Goal: Information Seeking & Learning: Find specific page/section

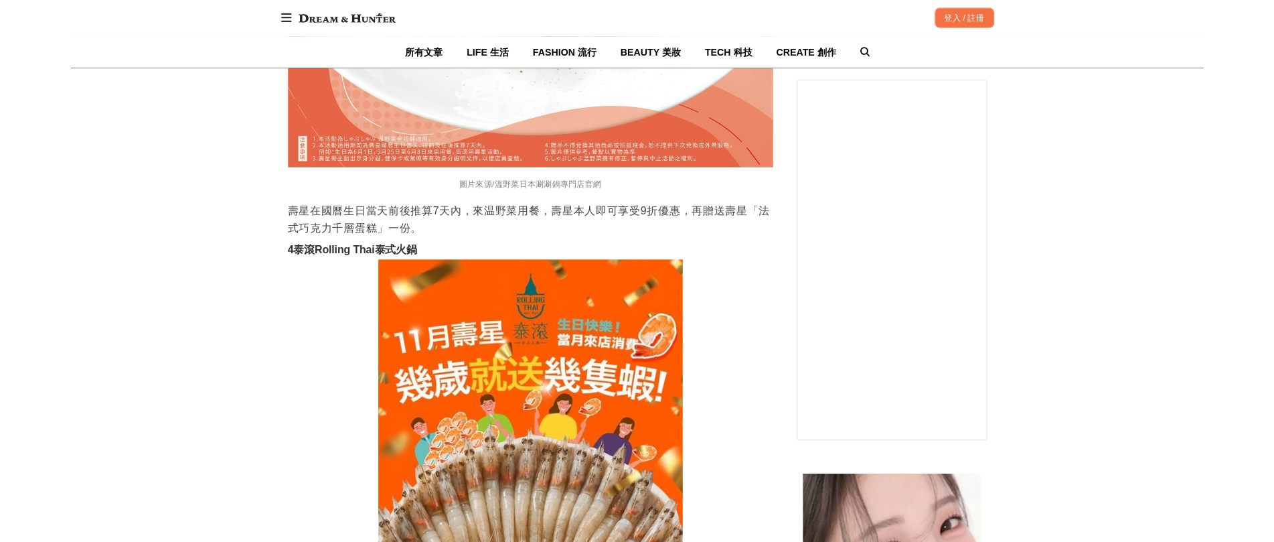
scroll to position [4150, 0]
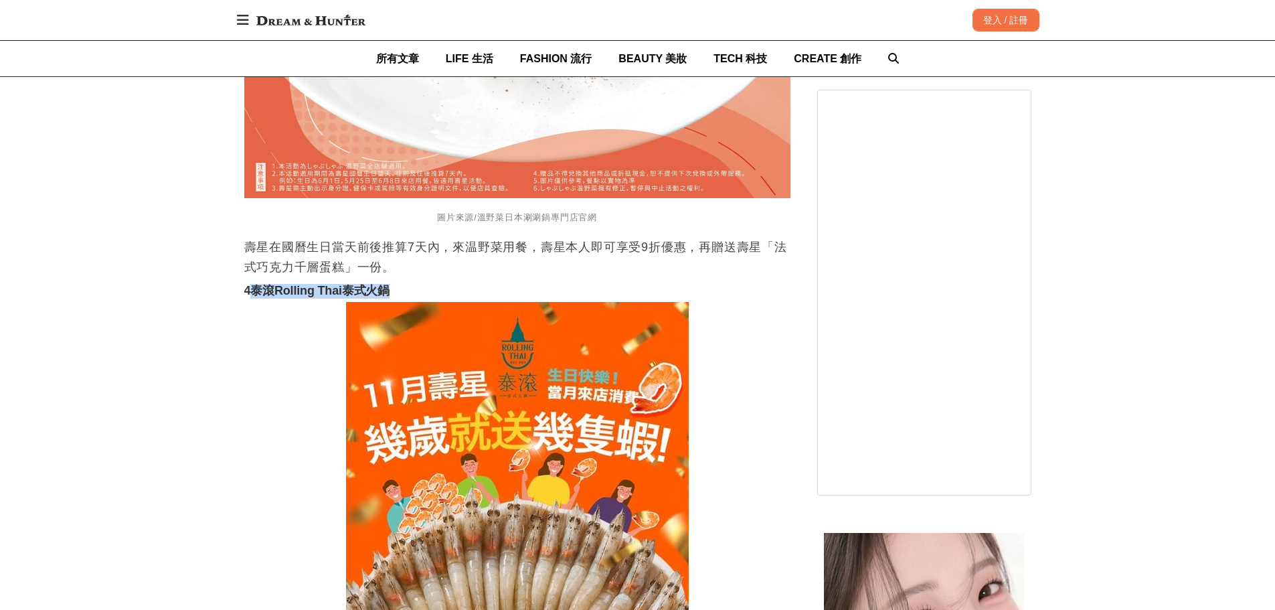
drag, startPoint x: 252, startPoint y: 320, endPoint x: 392, endPoint y: 327, distance: 140.7
click at [390, 297] on strong "4泰滾Rolling Thai泰式火鍋" at bounding box center [317, 290] width 146 height 13
copy strong "泰滾Rolling Thai泰式火鍋"
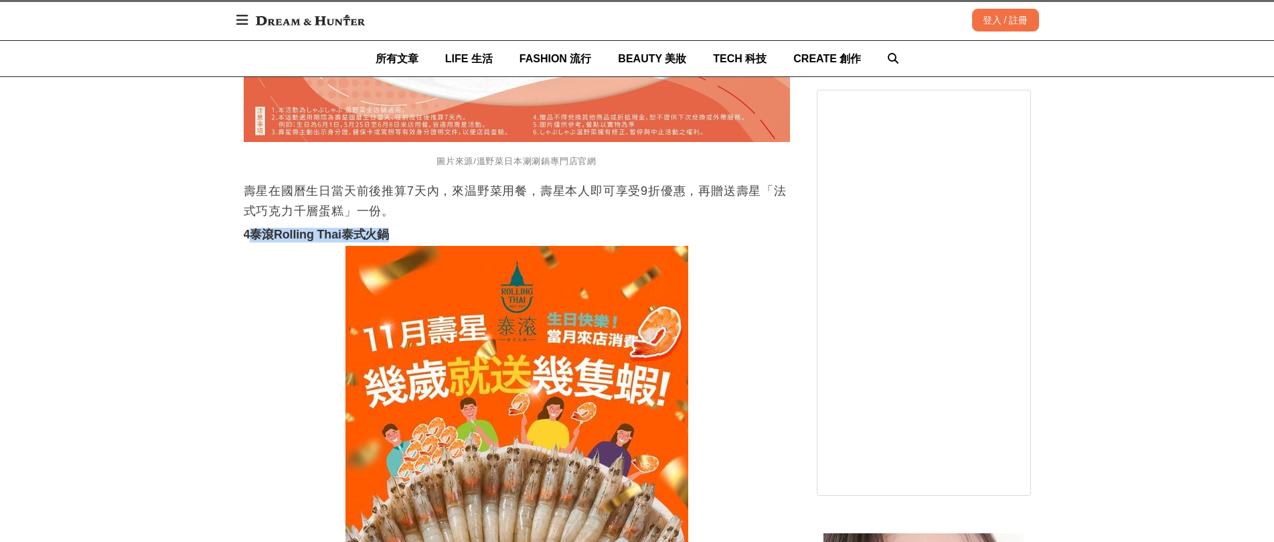
click at [384, 241] on strong "4泰滾Rolling Thai泰式火鍋" at bounding box center [317, 234] width 146 height 13
click at [248, 241] on strong "4泰滾Rolling Thai泰式火鍋" at bounding box center [317, 234] width 146 height 13
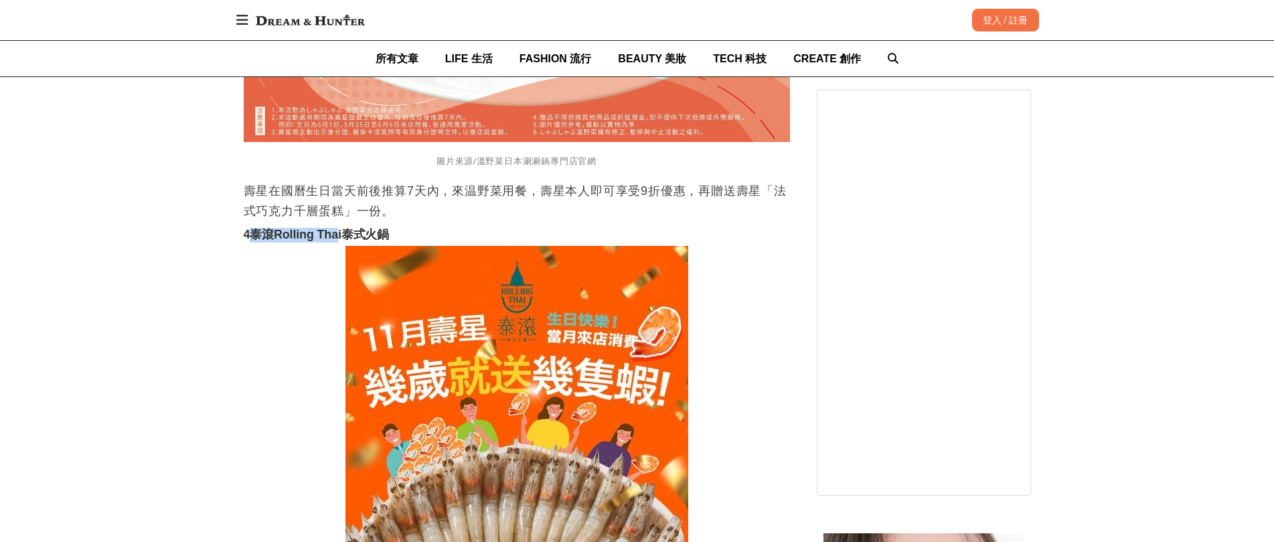
drag, startPoint x: 252, startPoint y: 266, endPoint x: 343, endPoint y: 266, distance: 91.0
click at [343, 241] on strong "4泰滾Rolling Thai泰式火鍋" at bounding box center [317, 234] width 146 height 13
copy strong "泰滾Rolling Thai"
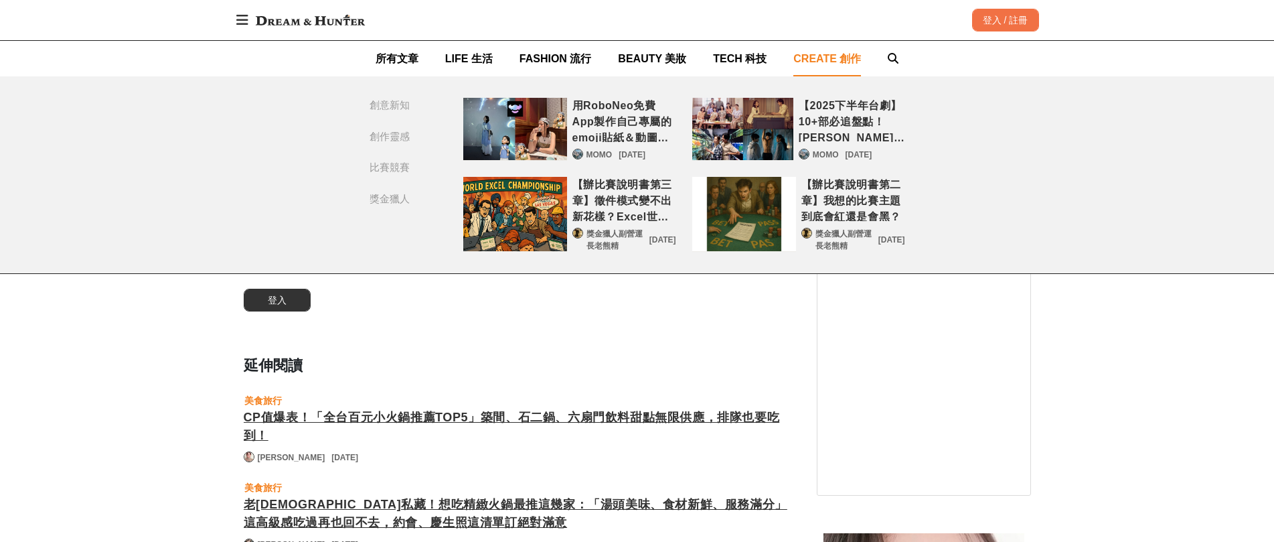
scroll to position [23363, 0]
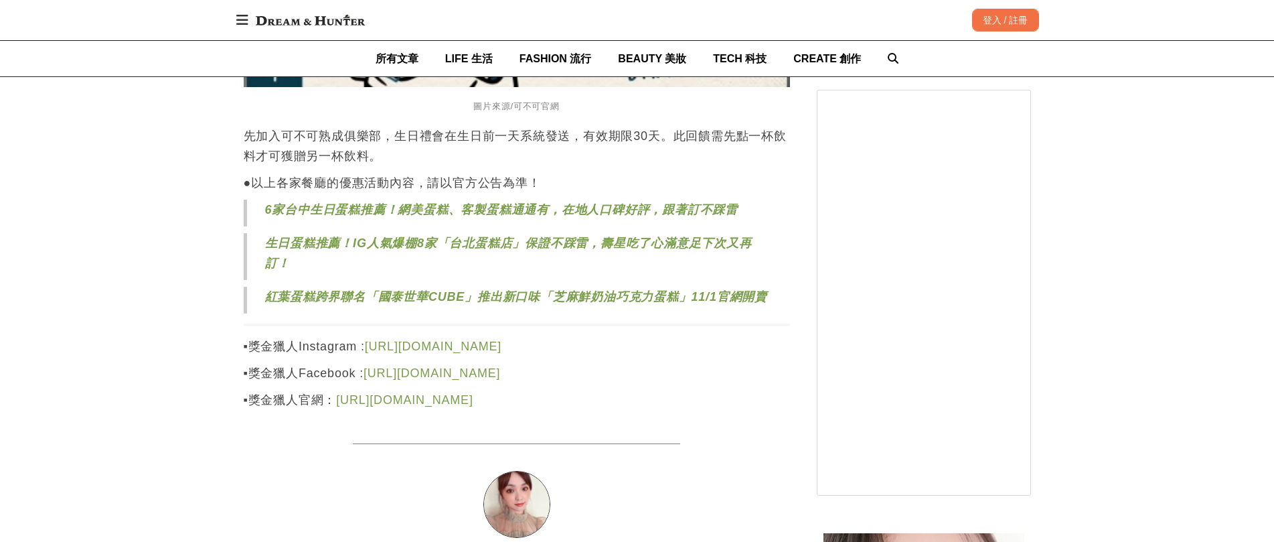
scroll to position [22894, 0]
